Goal: Information Seeking & Learning: Learn about a topic

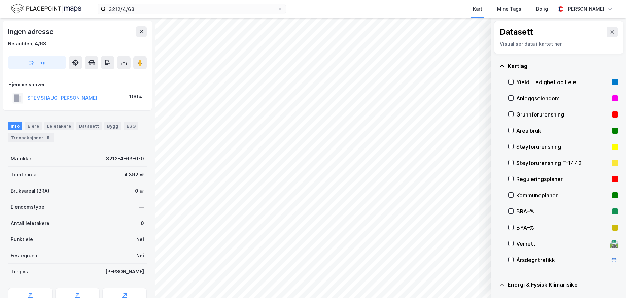
scroll to position [87, 0]
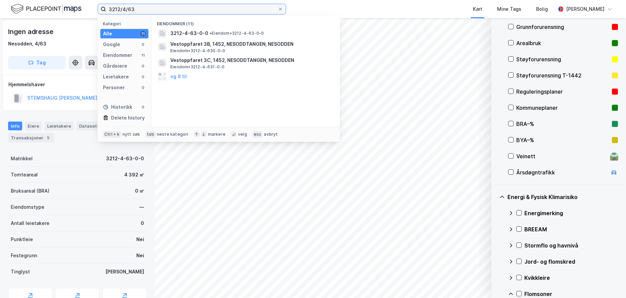
drag, startPoint x: 141, startPoint y: 6, endPoint x: 107, endPoint y: 6, distance: 34.0
click at [107, 6] on input "3212/4/63" at bounding box center [192, 9] width 172 height 10
paste input "5007/16/5"
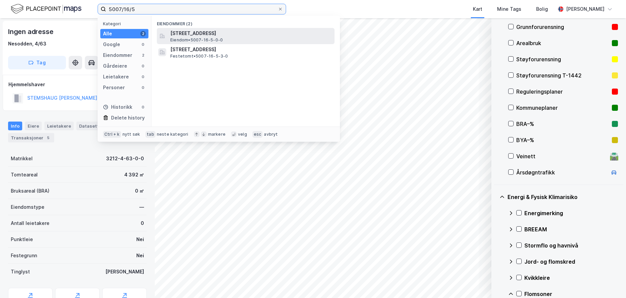
type input "5007/16/5"
click at [198, 32] on span "[STREET_ADDRESS]" at bounding box center [250, 33] width 161 height 8
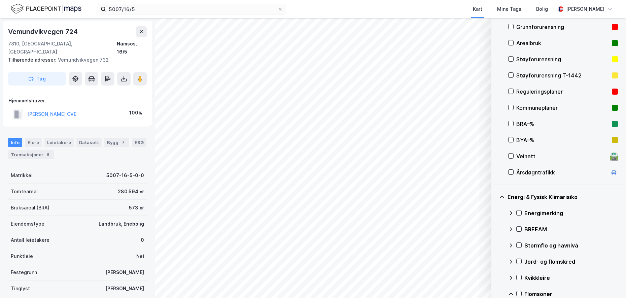
click at [539, 26] on div "Grunnforurensning" at bounding box center [562, 27] width 93 height 8
click at [516, 212] on div at bounding box center [518, 212] width 5 height 5
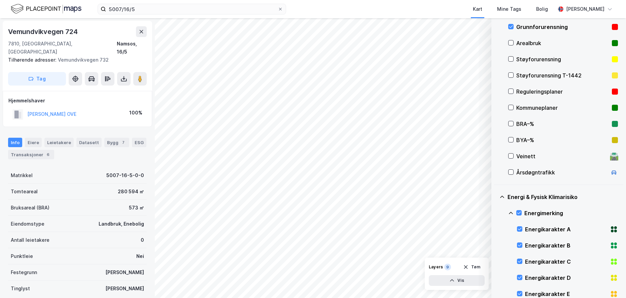
click at [510, 212] on icon at bounding box center [510, 212] width 5 height 5
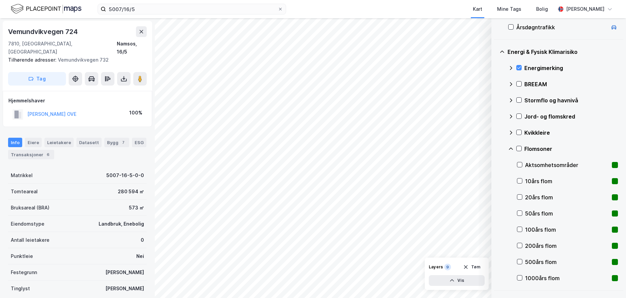
scroll to position [254, 0]
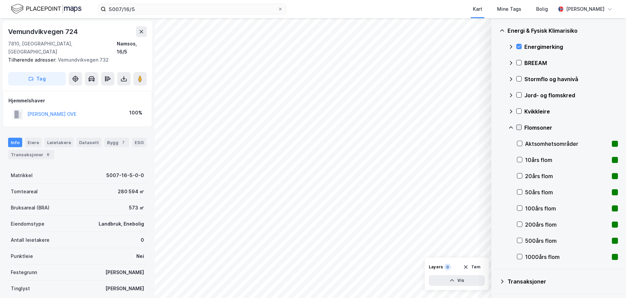
click at [518, 125] on icon at bounding box center [518, 127] width 5 height 5
click at [520, 143] on icon at bounding box center [519, 143] width 5 height 5
click at [509, 125] on icon at bounding box center [510, 127] width 5 height 5
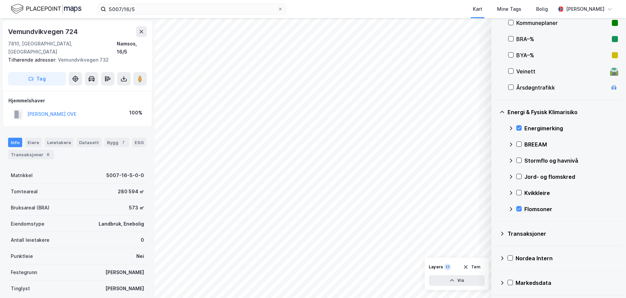
scroll to position [172, 0]
click at [518, 191] on icon at bounding box center [518, 192] width 5 height 5
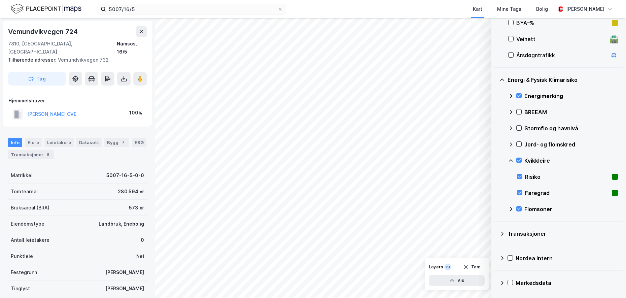
click at [510, 159] on icon at bounding box center [510, 160] width 5 height 5
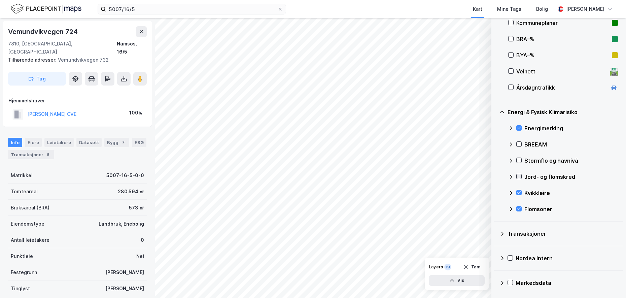
click at [517, 176] on icon at bounding box center [518, 176] width 5 height 5
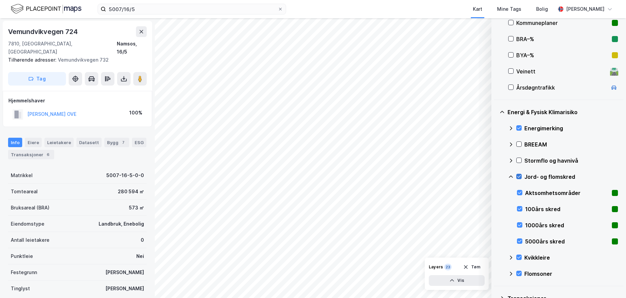
scroll to position [237, 0]
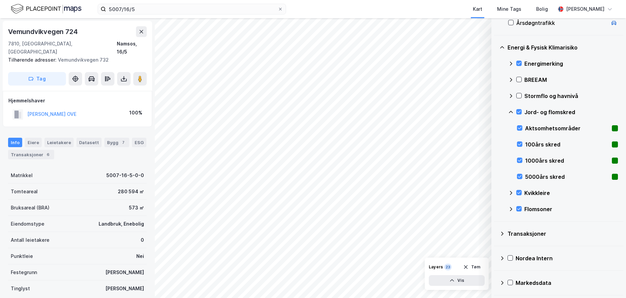
click at [510, 110] on icon at bounding box center [510, 111] width 5 height 5
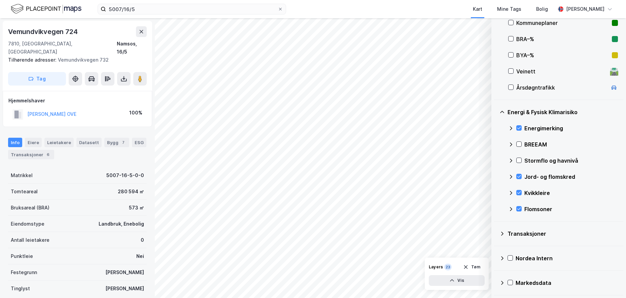
scroll to position [172, 0]
click at [520, 159] on icon at bounding box center [518, 160] width 5 height 5
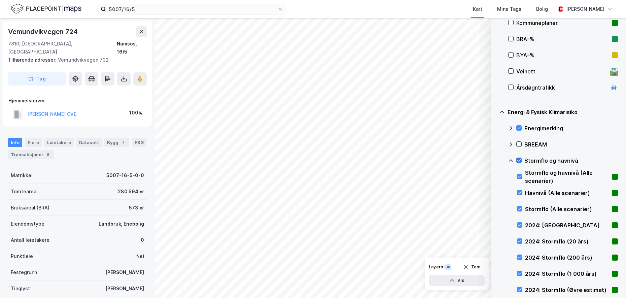
scroll to position [254, 0]
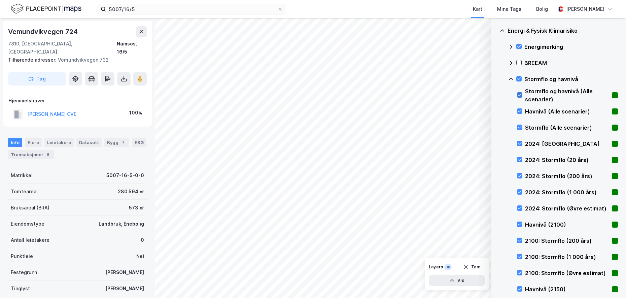
click at [520, 94] on icon at bounding box center [519, 95] width 5 height 5
click at [521, 110] on icon at bounding box center [520, 111] width 4 height 2
click at [518, 126] on icon at bounding box center [519, 127] width 5 height 5
click at [519, 78] on icon at bounding box center [518, 78] width 5 height 5
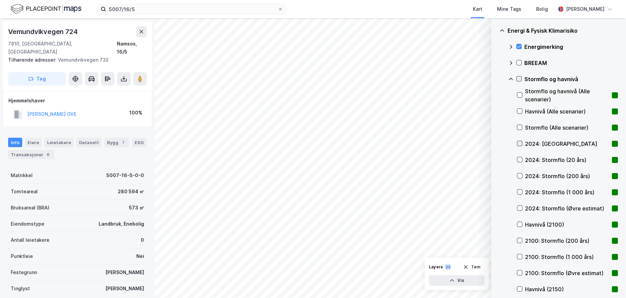
click at [518, 143] on icon at bounding box center [520, 143] width 4 height 2
click at [519, 224] on icon at bounding box center [519, 224] width 5 height 5
click at [520, 289] on icon at bounding box center [520, 289] width 4 height 2
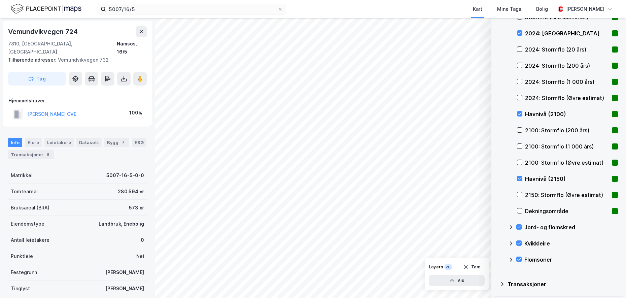
scroll to position [394, 0]
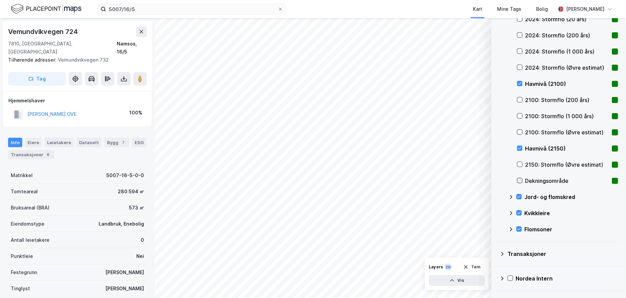
click at [520, 178] on icon at bounding box center [519, 180] width 5 height 5
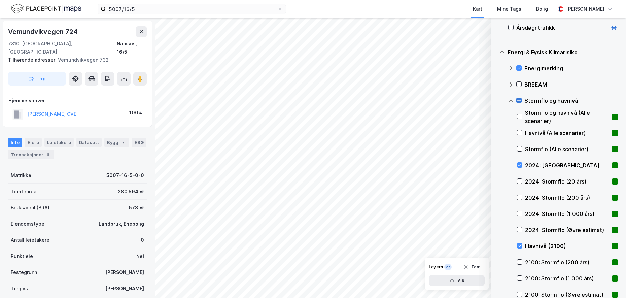
scroll to position [184, 0]
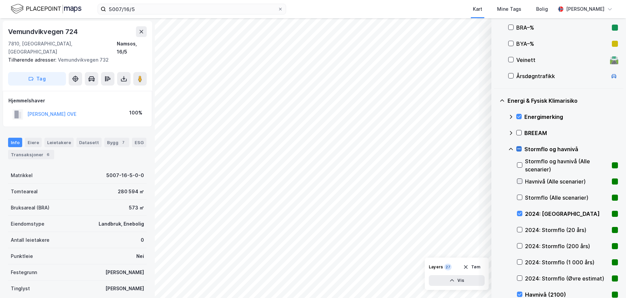
click at [520, 179] on icon at bounding box center [519, 181] width 5 height 5
click at [520, 180] on icon at bounding box center [519, 181] width 5 height 5
click at [520, 183] on icon at bounding box center [519, 181] width 5 height 5
click at [518, 229] on icon at bounding box center [520, 229] width 4 height 2
click at [520, 244] on icon at bounding box center [519, 245] width 5 height 5
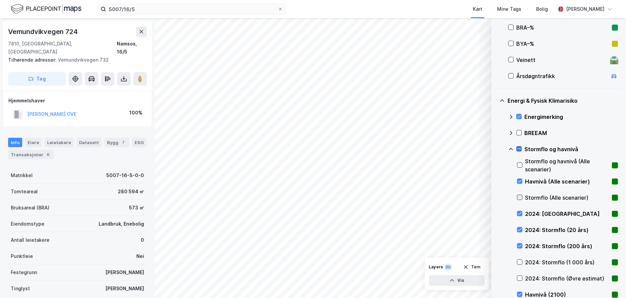
click at [518, 196] on icon at bounding box center [519, 197] width 5 height 5
click at [518, 164] on icon at bounding box center [519, 164] width 5 height 5
click at [509, 148] on icon at bounding box center [510, 148] width 5 height 5
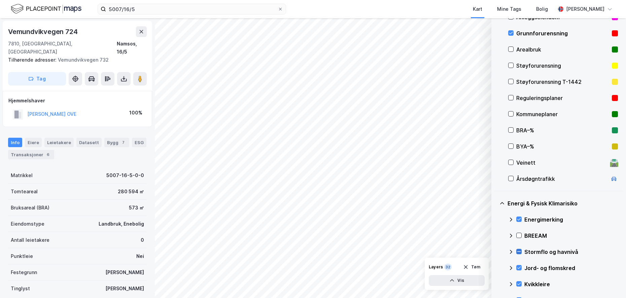
scroll to position [88, 0]
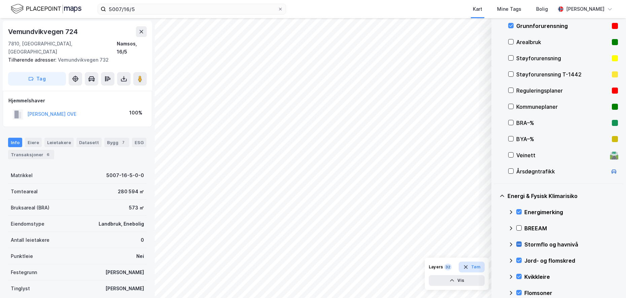
click at [467, 267] on icon "button" at bounding box center [465, 266] width 5 height 5
